Goal: Transaction & Acquisition: Purchase product/service

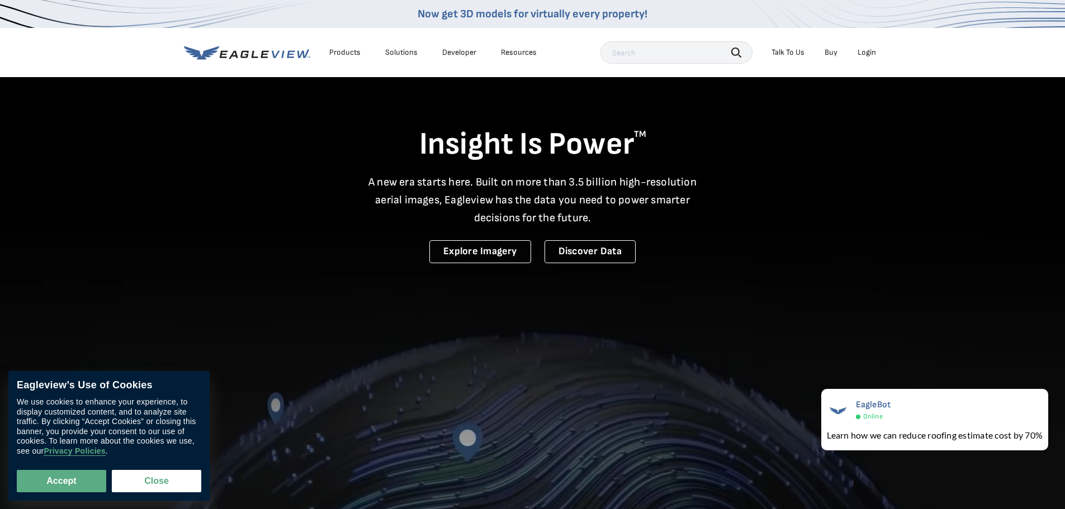
click at [873, 58] on li "Login" at bounding box center [867, 52] width 30 height 17
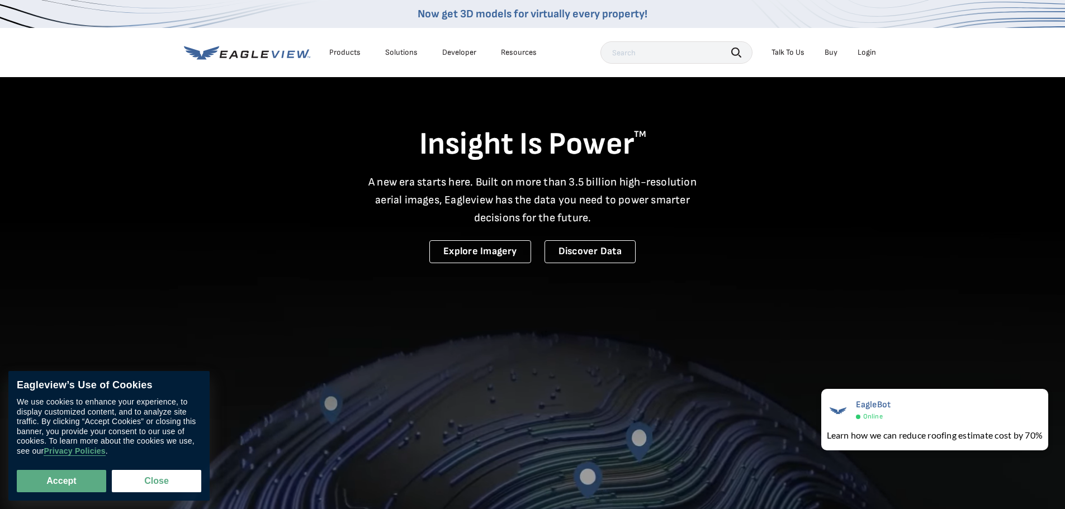
click at [873, 55] on div "Login" at bounding box center [867, 53] width 18 height 10
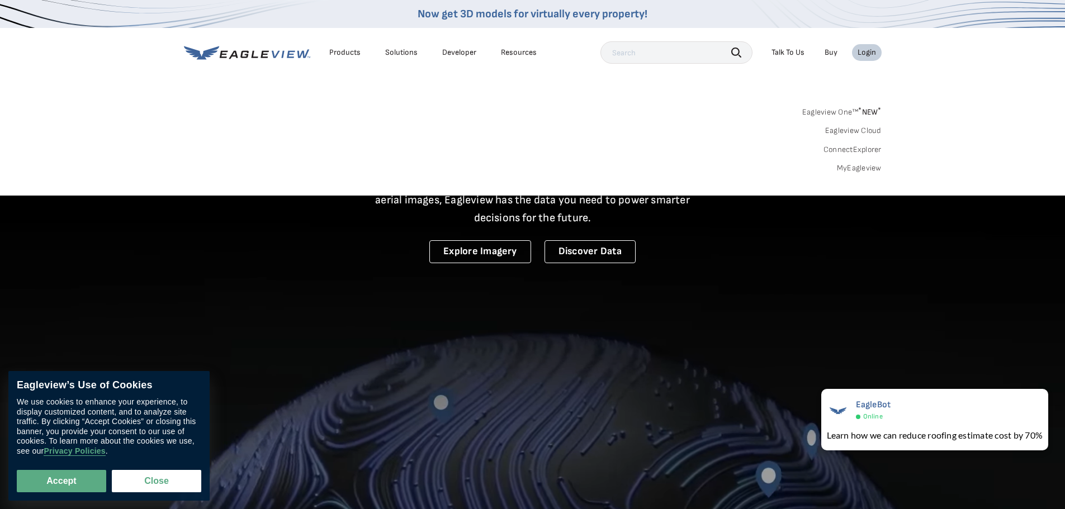
click at [864, 168] on link "MyEagleview" at bounding box center [859, 168] width 45 height 10
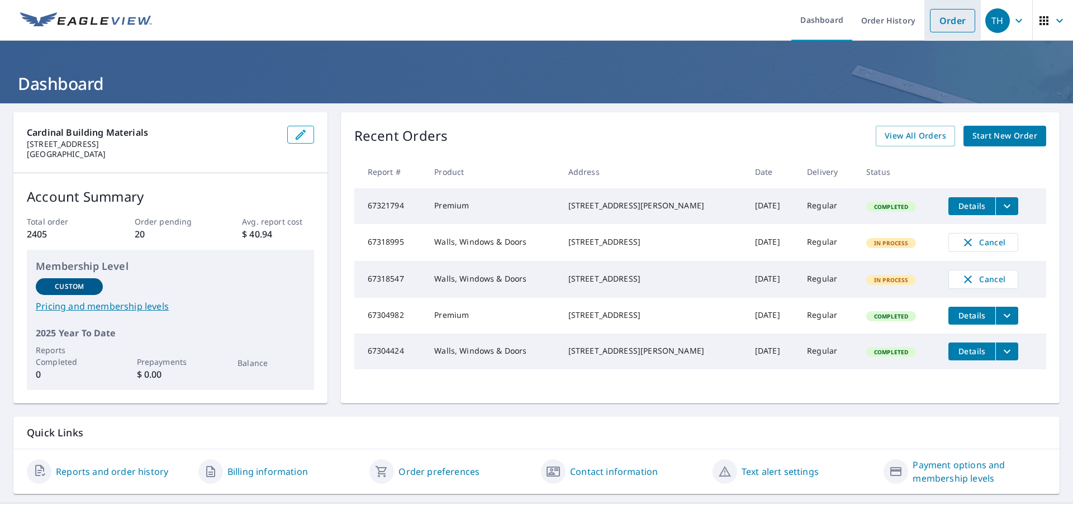
click at [941, 22] on link "Order" at bounding box center [952, 20] width 45 height 23
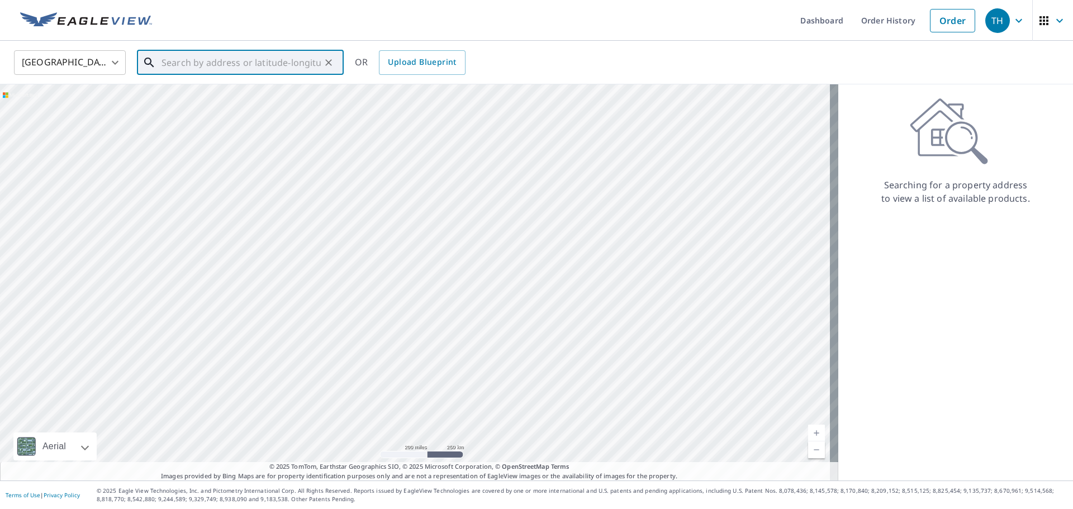
click at [173, 67] on input "text" at bounding box center [241, 62] width 159 height 31
paste input "248 Sunway Ln St. Louis, MO 63141"
click at [211, 107] on p "[GEOGRAPHIC_DATA]" at bounding box center [247, 107] width 176 height 11
type input "248 Sunway Ln Saint Louis, MO 63141"
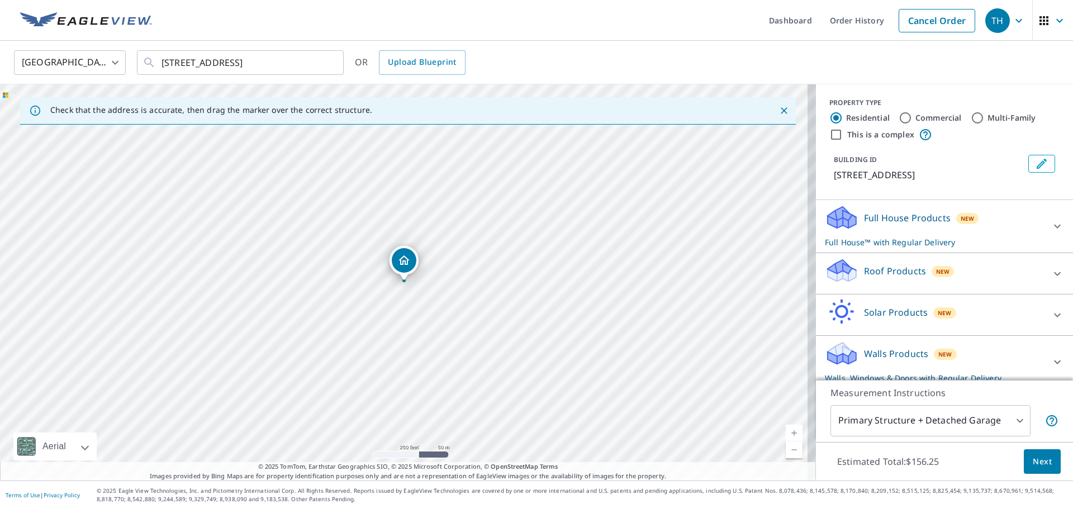
click at [889, 213] on p "Full House Products" at bounding box center [907, 217] width 87 height 13
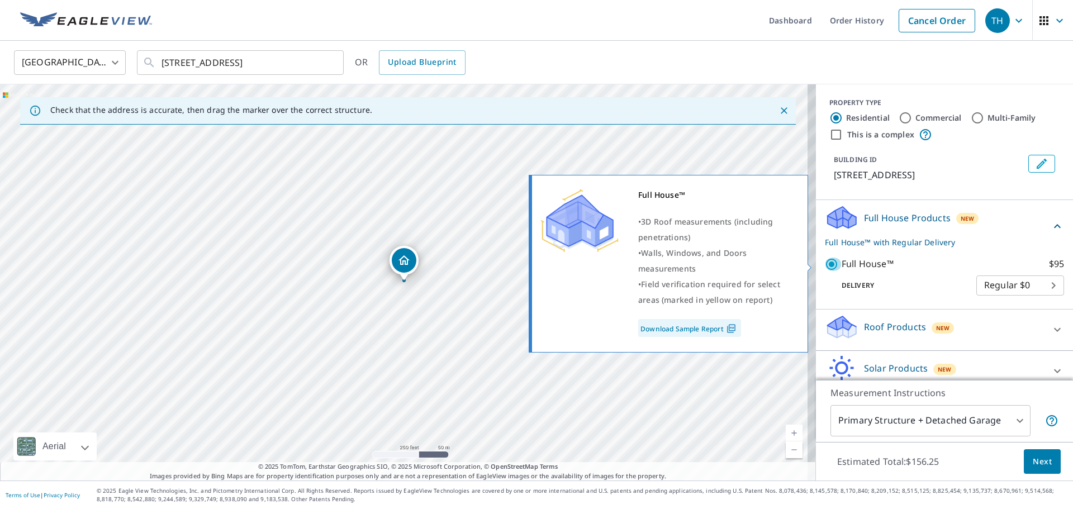
click at [826, 258] on input "Full House™ $95" at bounding box center [833, 264] width 17 height 13
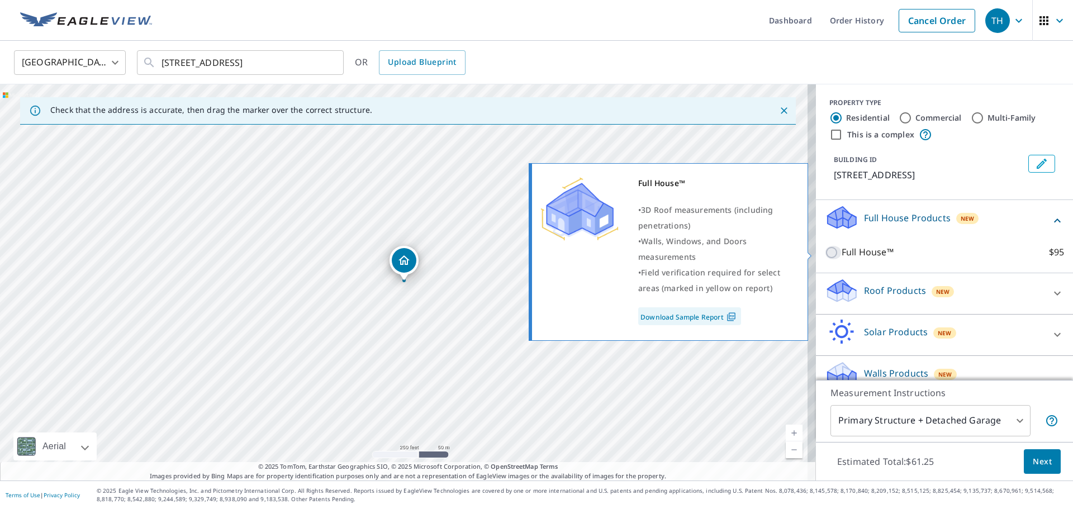
click at [825, 257] on input "Full House™ $95" at bounding box center [833, 252] width 17 height 13
checkbox input "true"
checkbox input "false"
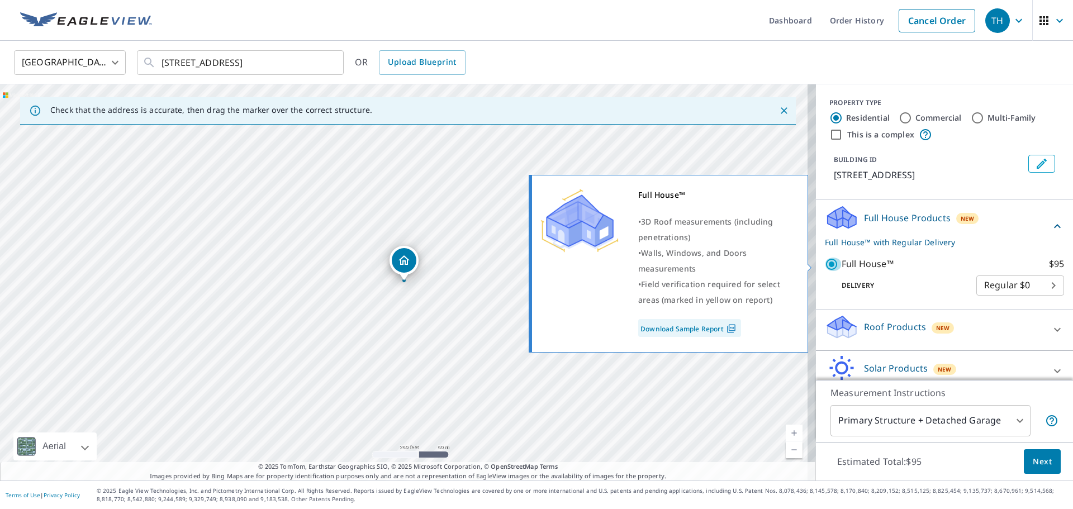
click at [825, 264] on input "Full House™ $95" at bounding box center [833, 264] width 17 height 13
checkbox input "false"
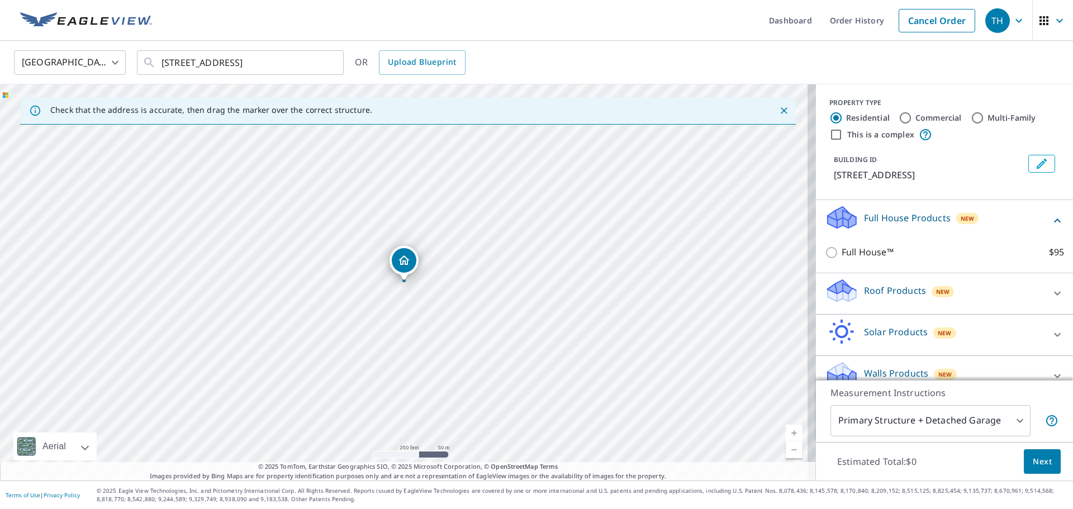
click at [862, 300] on div "Roof Products New" at bounding box center [934, 294] width 219 height 32
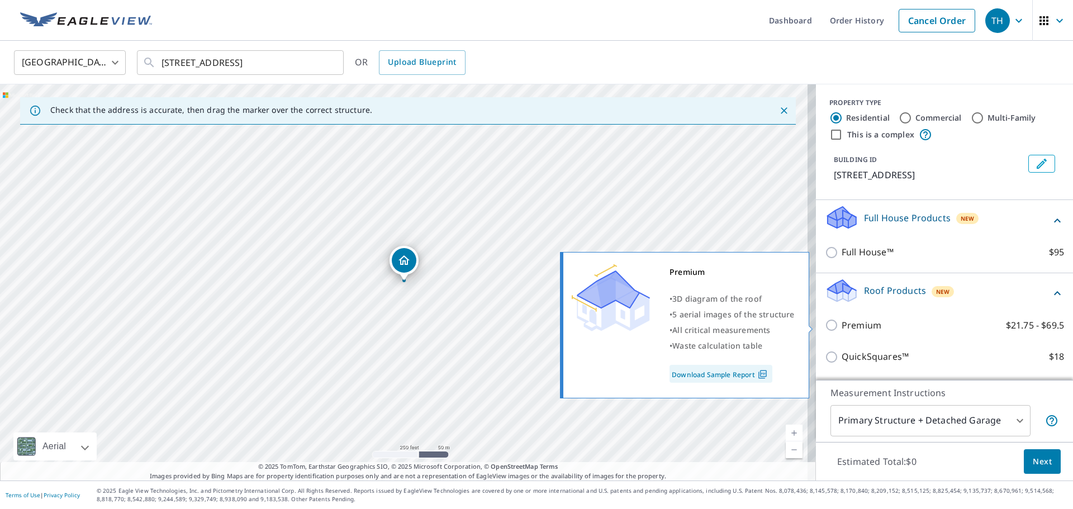
drag, startPoint x: 821, startPoint y: 326, endPoint x: 821, endPoint y: 304, distance: 21.8
click at [825, 326] on input "Premium $21.75 - $69.5" at bounding box center [833, 325] width 17 height 13
checkbox input "true"
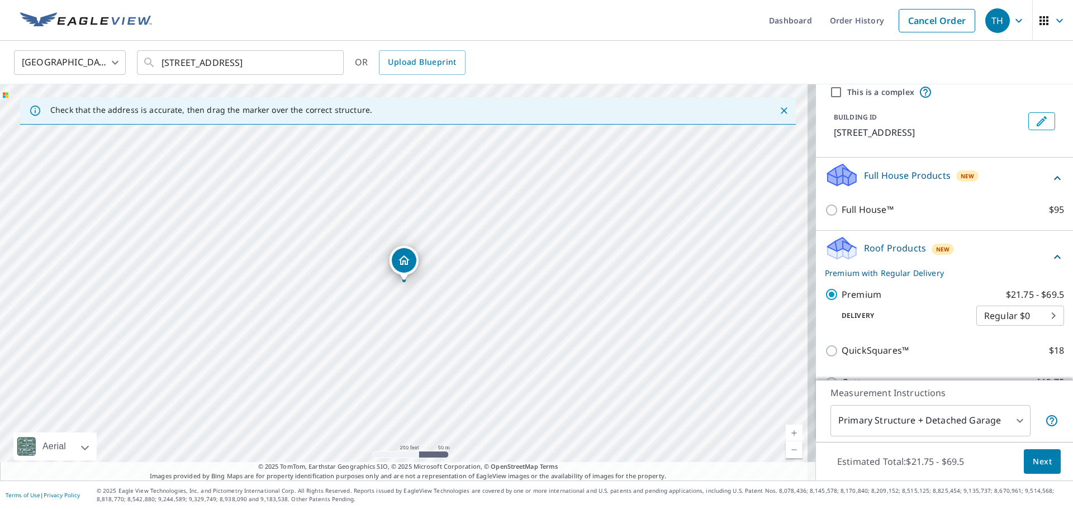
scroll to position [181, 0]
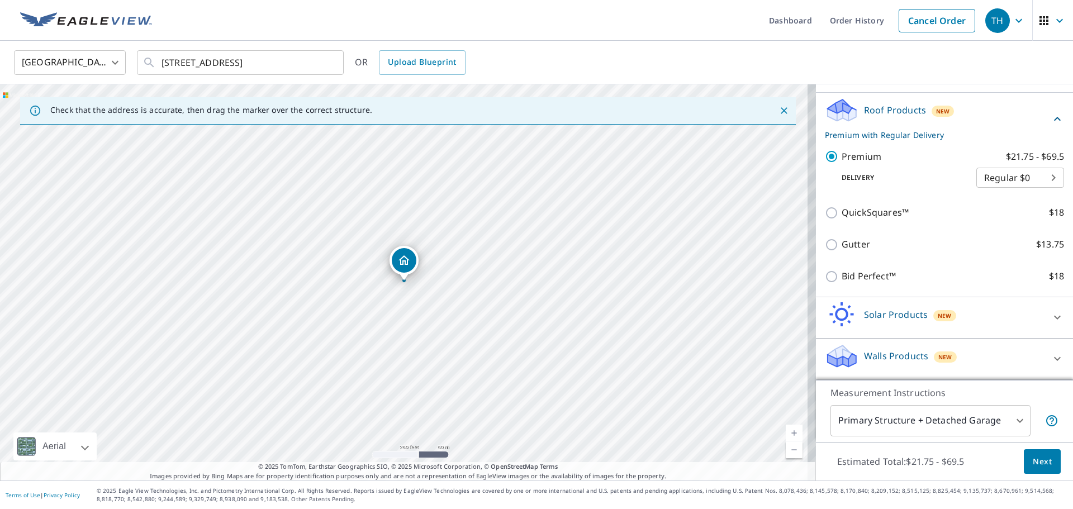
click at [882, 315] on p "Solar Products" at bounding box center [896, 314] width 64 height 13
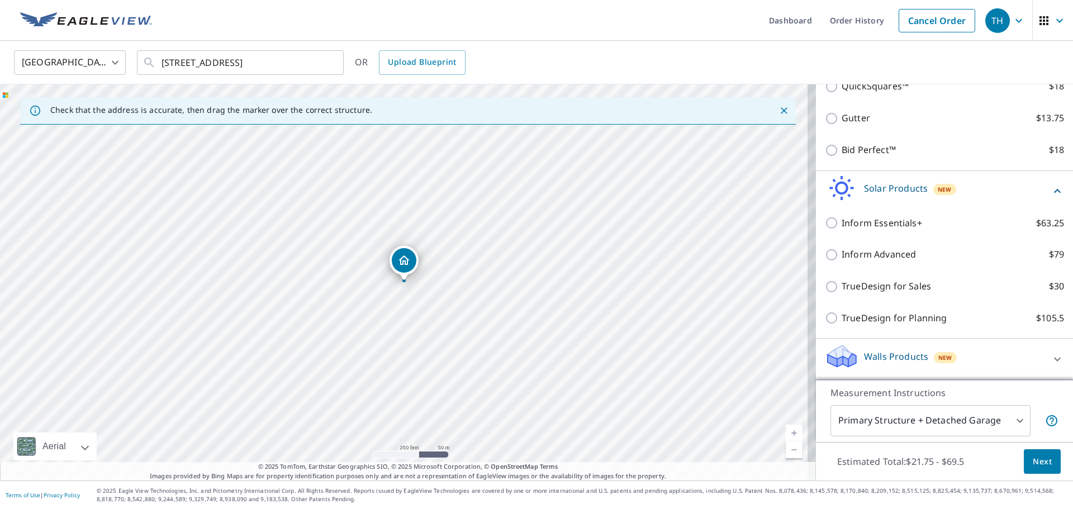
click at [882, 351] on p "Walls Products" at bounding box center [896, 356] width 64 height 13
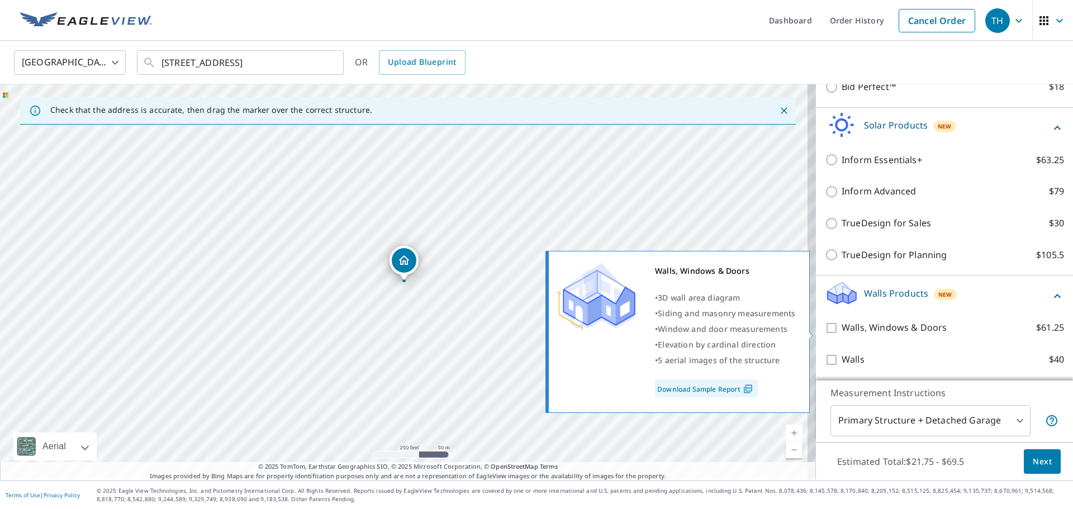
scroll to position [371, 0]
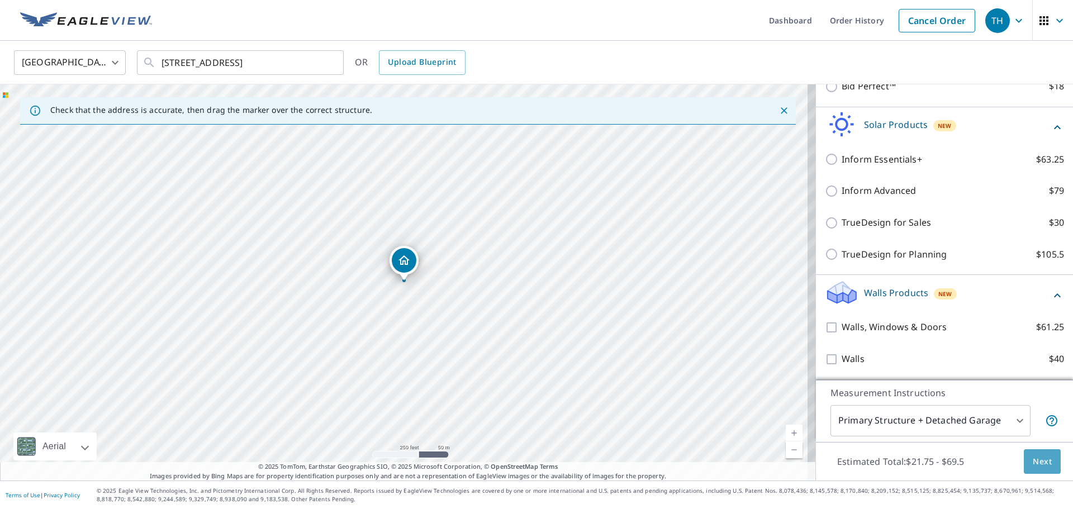
click at [1040, 459] on span "Next" at bounding box center [1042, 462] width 19 height 14
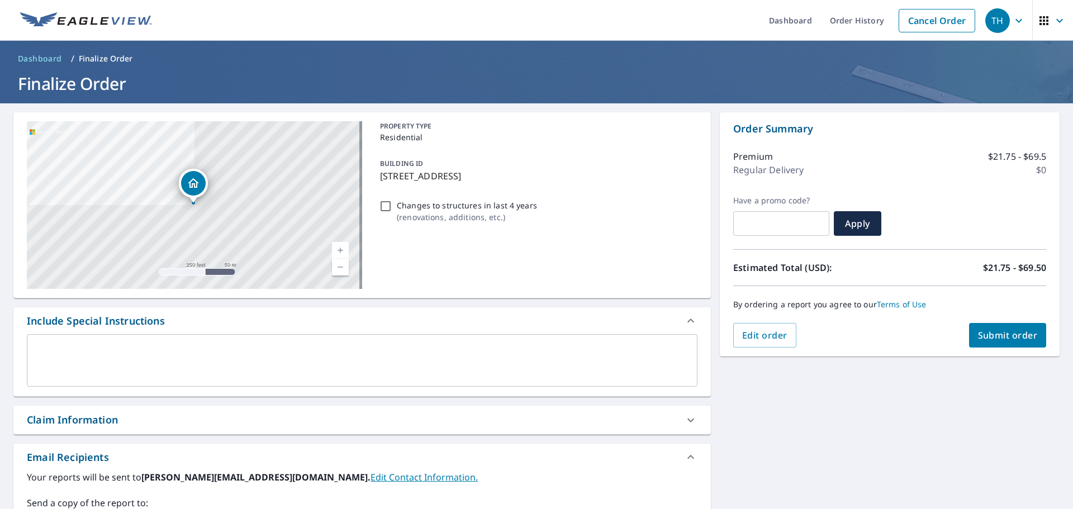
click at [978, 333] on span "Submit order" at bounding box center [1008, 335] width 60 height 12
checkbox input "true"
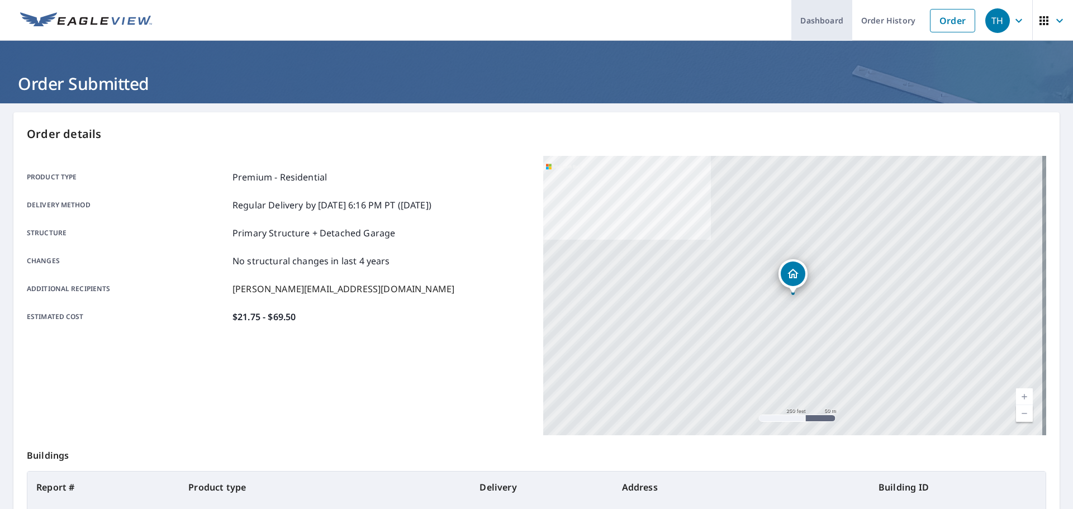
click at [809, 23] on link "Dashboard" at bounding box center [822, 20] width 61 height 41
